Goal: Task Accomplishment & Management: Use online tool/utility

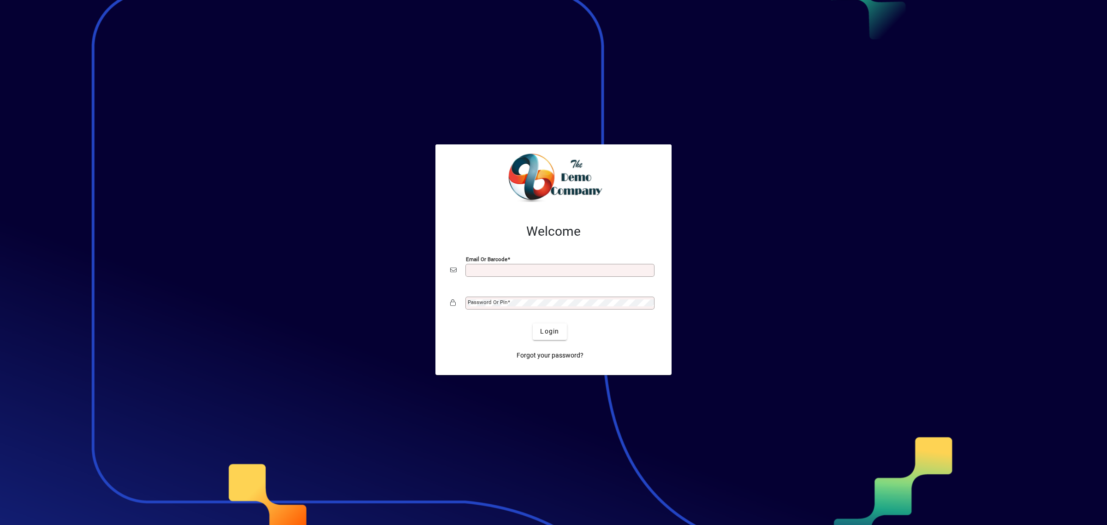
click at [477, 271] on input "Email or Barcode" at bounding box center [561, 270] width 186 height 7
type input "**********"
click at [510, 303] on span at bounding box center [508, 302] width 3 height 6
click at [542, 333] on span "Login" at bounding box center [549, 332] width 19 height 10
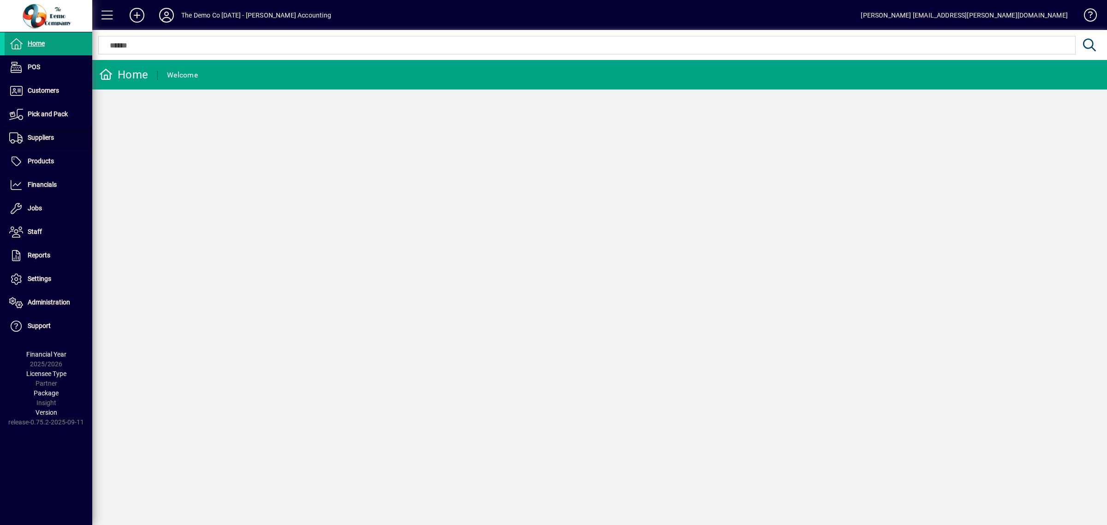
drag, startPoint x: 54, startPoint y: 139, endPoint x: 183, endPoint y: 153, distance: 130.4
click at [54, 139] on span "Suppliers" at bounding box center [41, 137] width 26 height 7
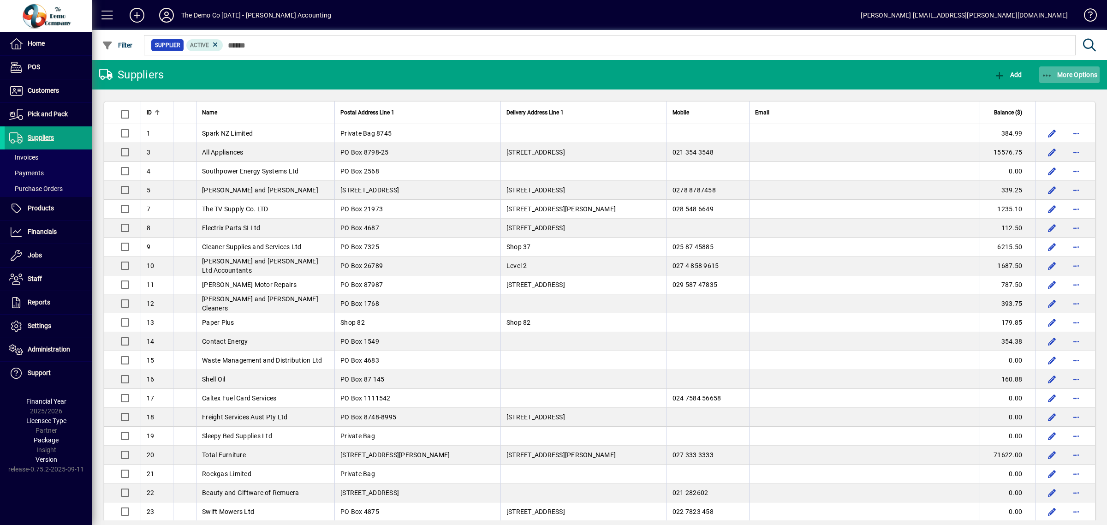
click at [1060, 67] on span "button" at bounding box center [1069, 75] width 61 height 22
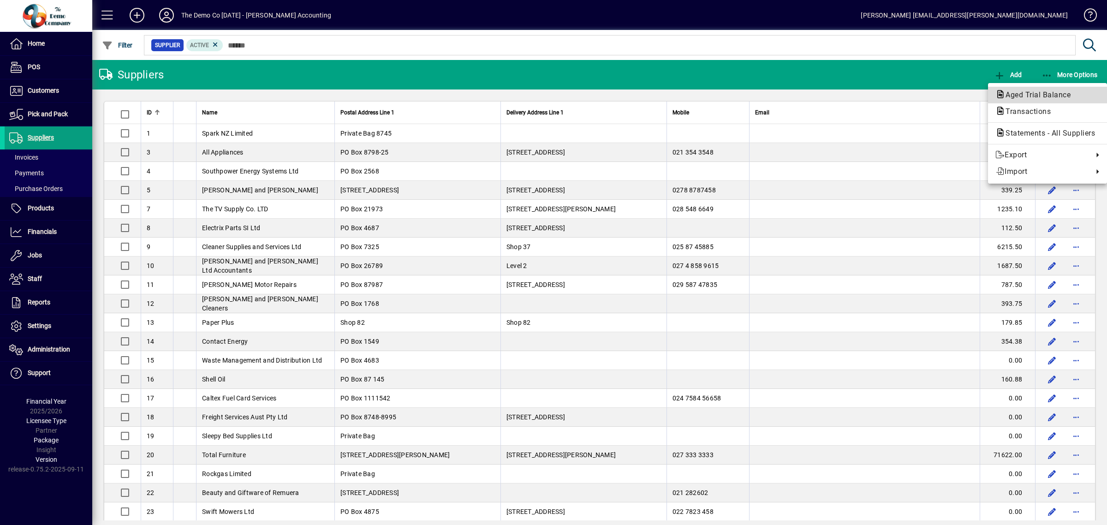
click at [1030, 95] on span "Aged Trial Balance" at bounding box center [1036, 94] width 80 height 9
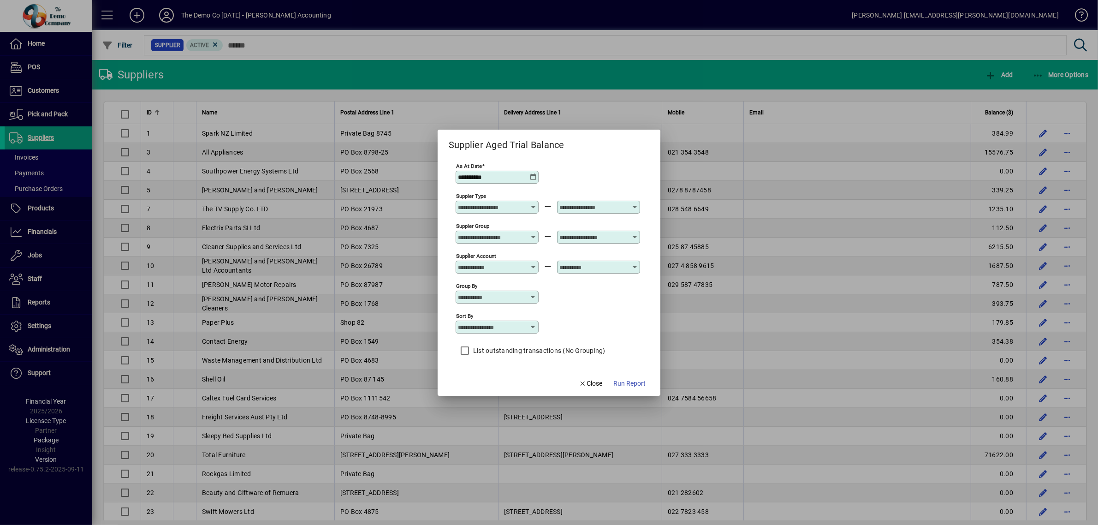
click at [535, 208] on div at bounding box center [498, 206] width 80 height 7
click at [580, 172] on div "**********" at bounding box center [548, 176] width 185 height 30
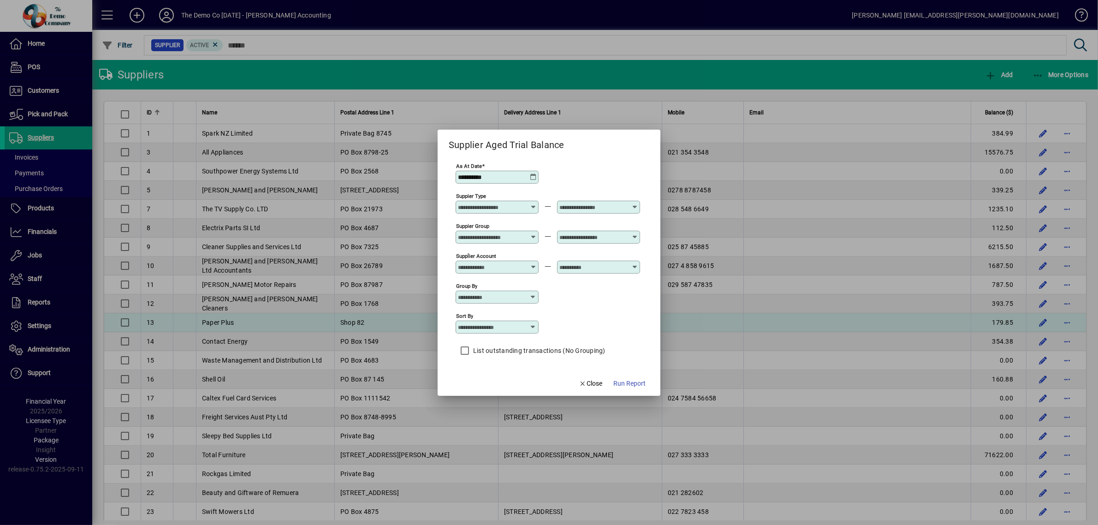
drag, startPoint x: 597, startPoint y: 384, endPoint x: 467, endPoint y: 329, distance: 141.2
click at [597, 384] on span "Close" at bounding box center [591, 384] width 24 height 10
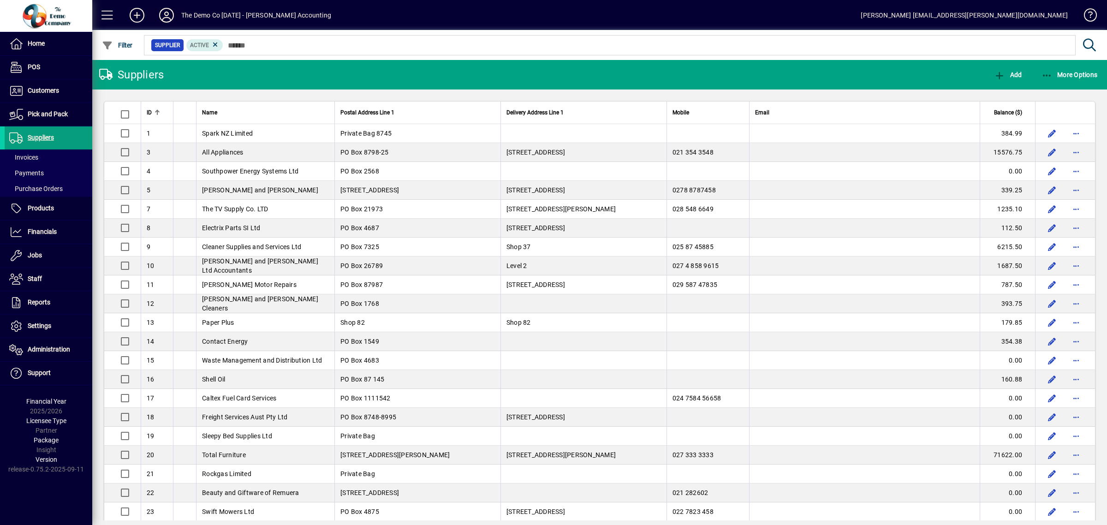
click at [162, 14] on icon at bounding box center [166, 15] width 18 height 15
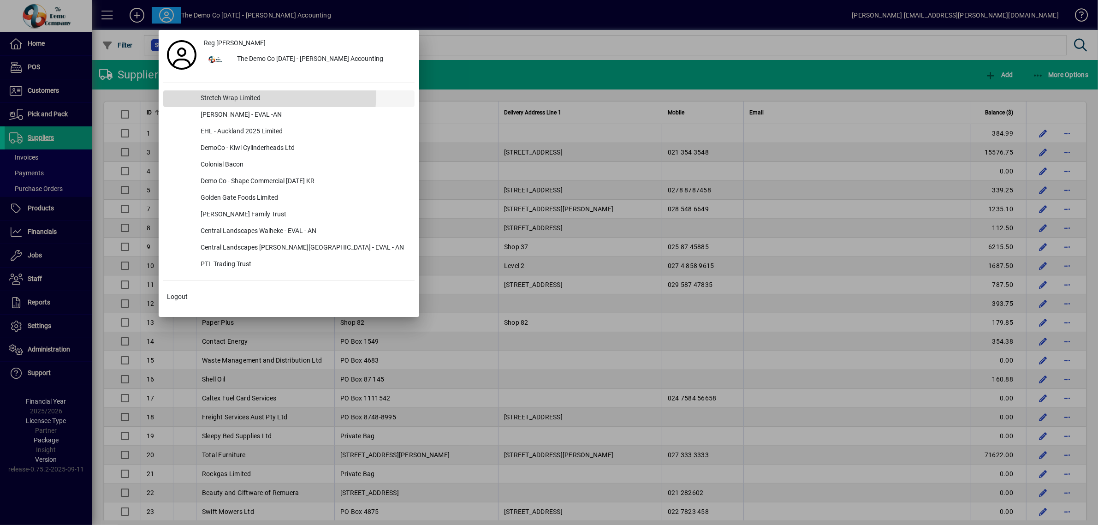
click at [223, 93] on div "Stretch Wrap Limited" at bounding box center [303, 98] width 221 height 17
